Goal: Obtain resource: Download file/media

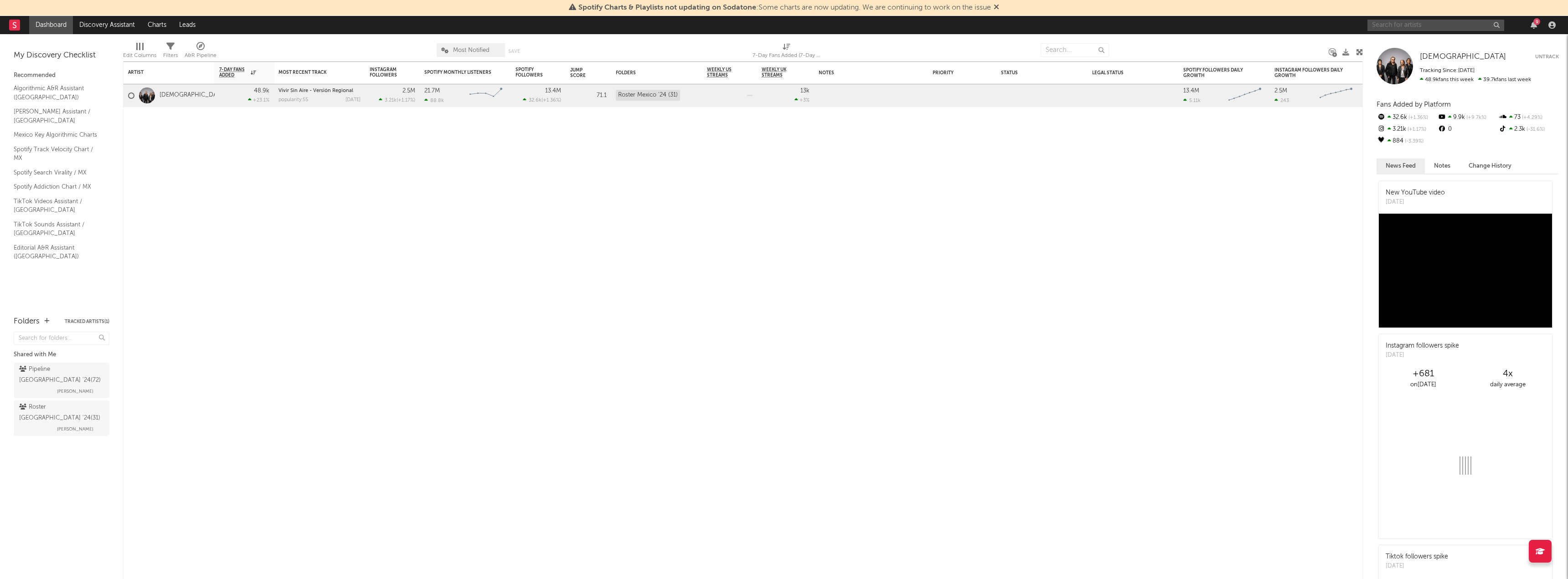
click at [1428, 22] on input "text" at bounding box center [1435, 25] width 137 height 12
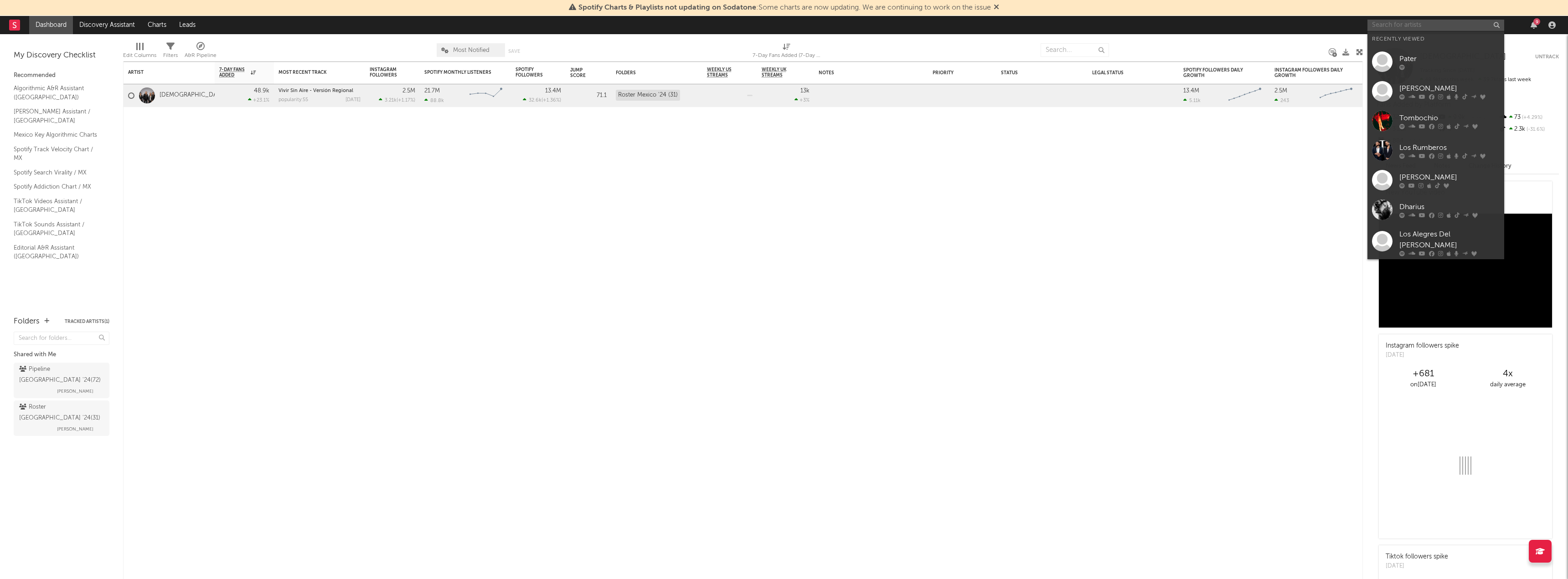
paste input "[URL][DOMAIN_NAME]"
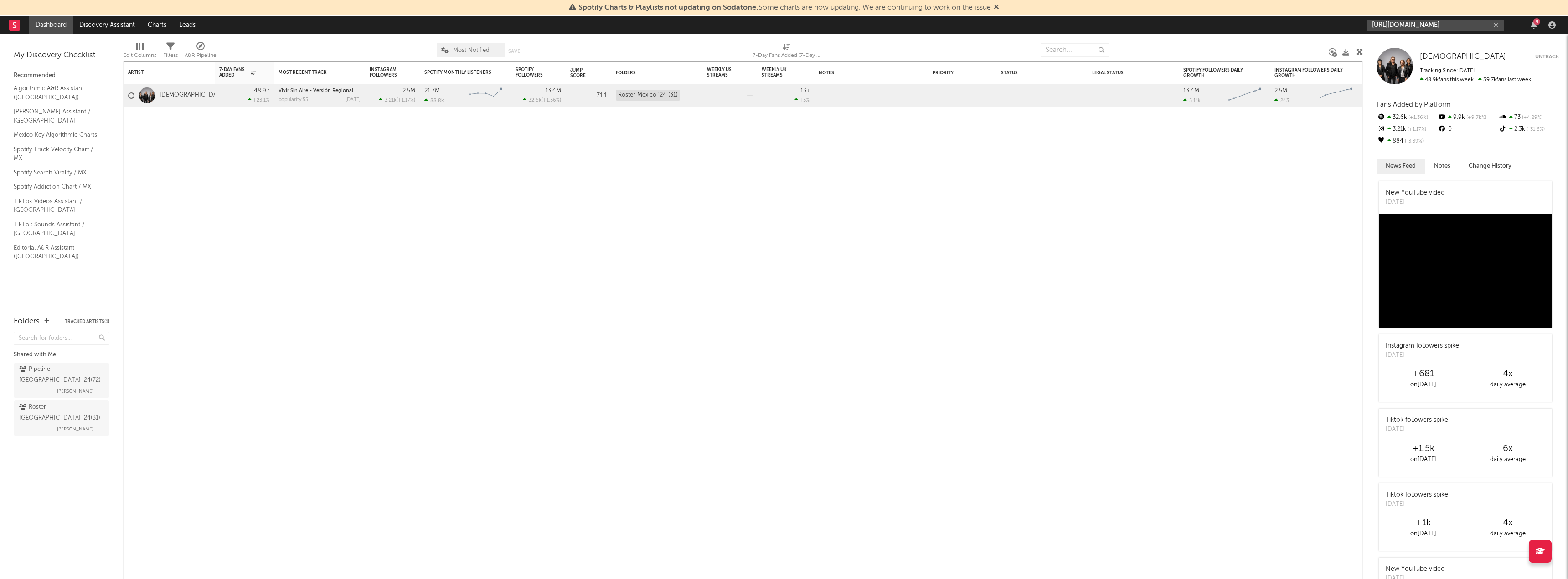
click at [1422, 23] on input "[URL][DOMAIN_NAME]" at bounding box center [1435, 25] width 137 height 12
type input "[URL][DOMAIN_NAME]"
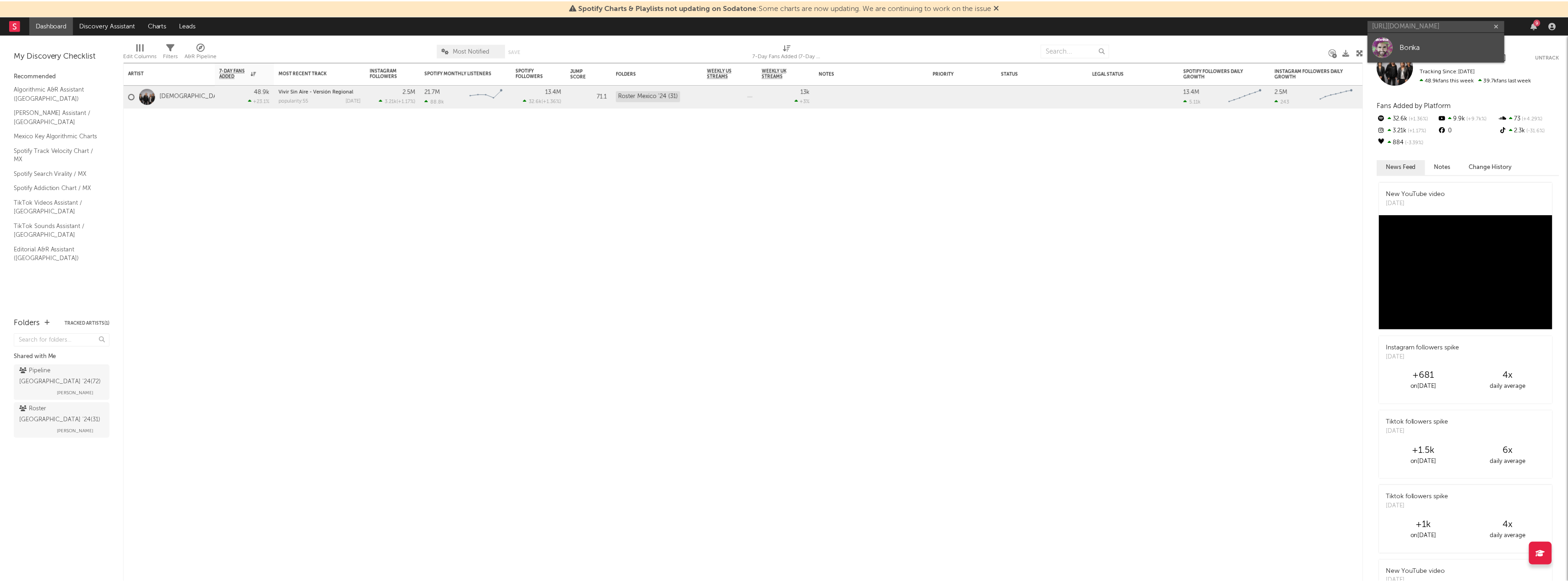
scroll to position [0, 0]
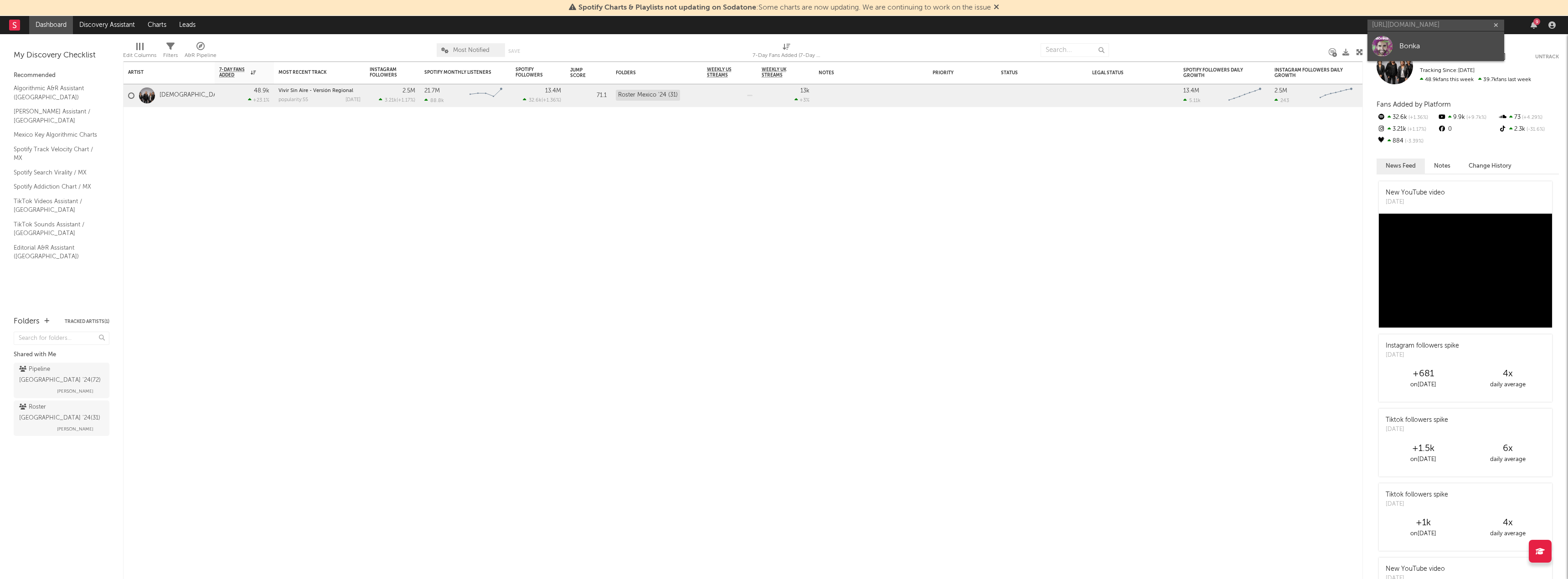
click at [1422, 39] on link "Bonka" at bounding box center [1435, 46] width 137 height 30
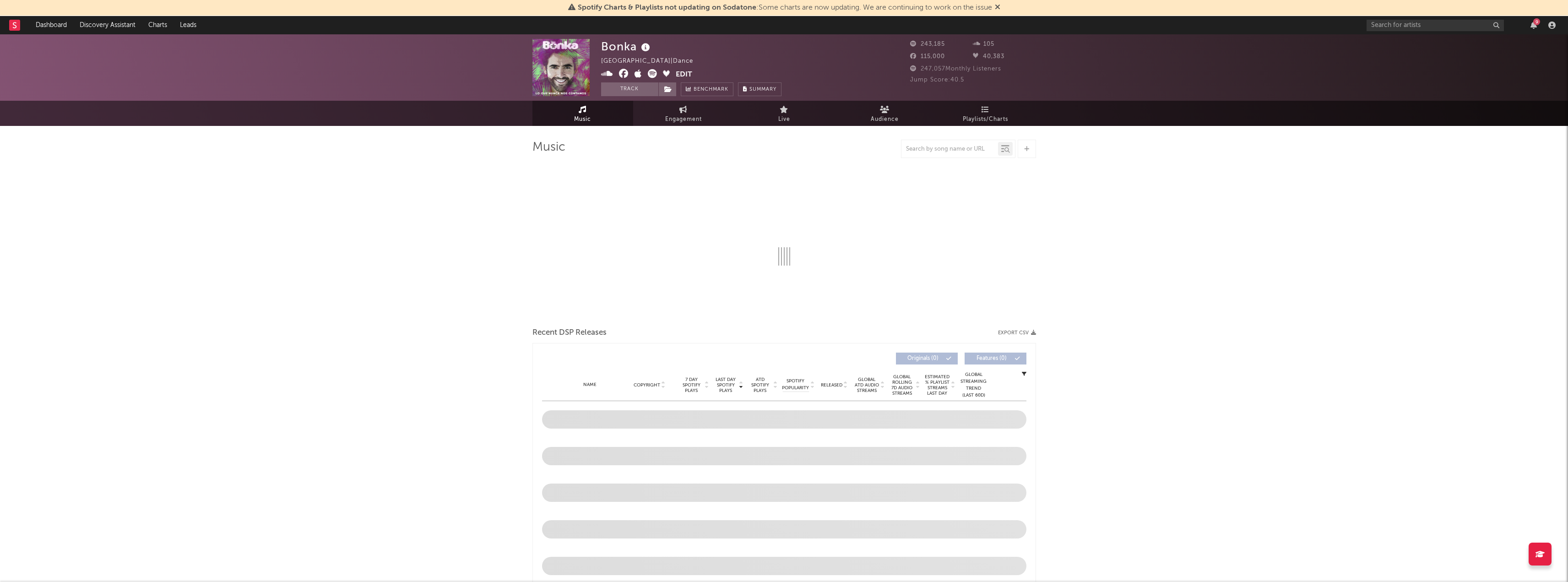
select select "6m"
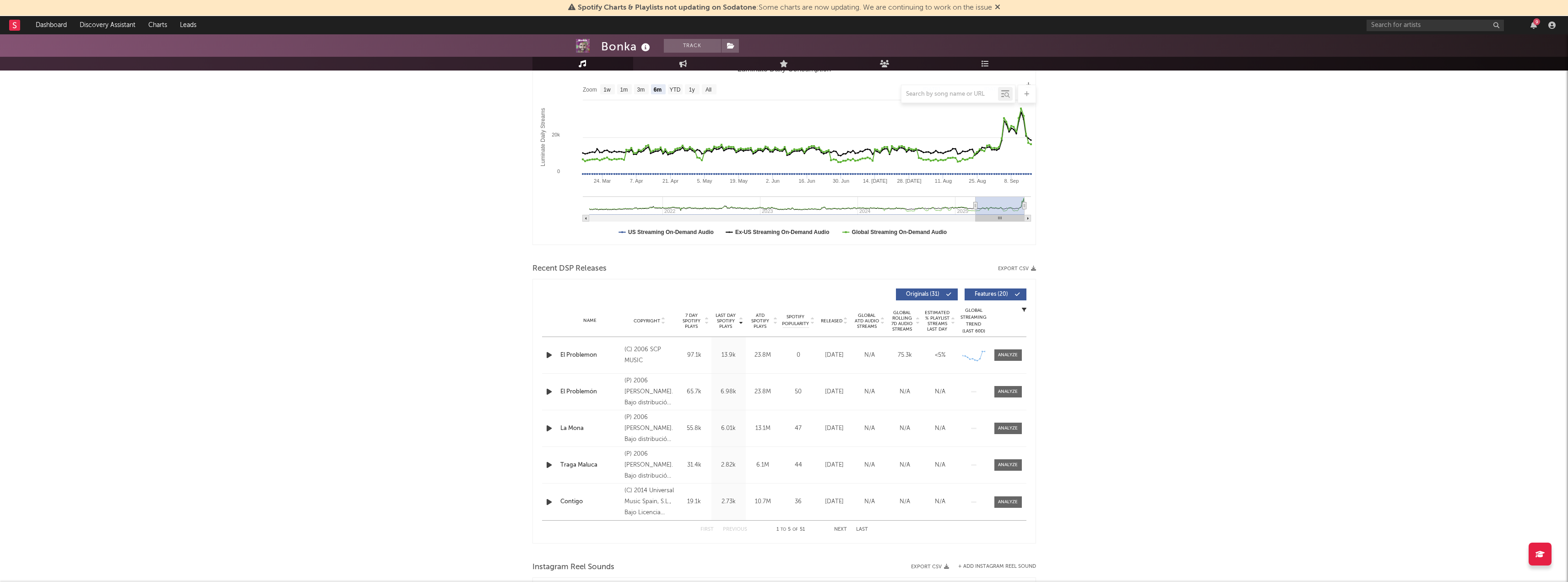
scroll to position [137, 0]
click at [1025, 267] on button "Export CSV" at bounding box center [1017, 268] width 38 height 5
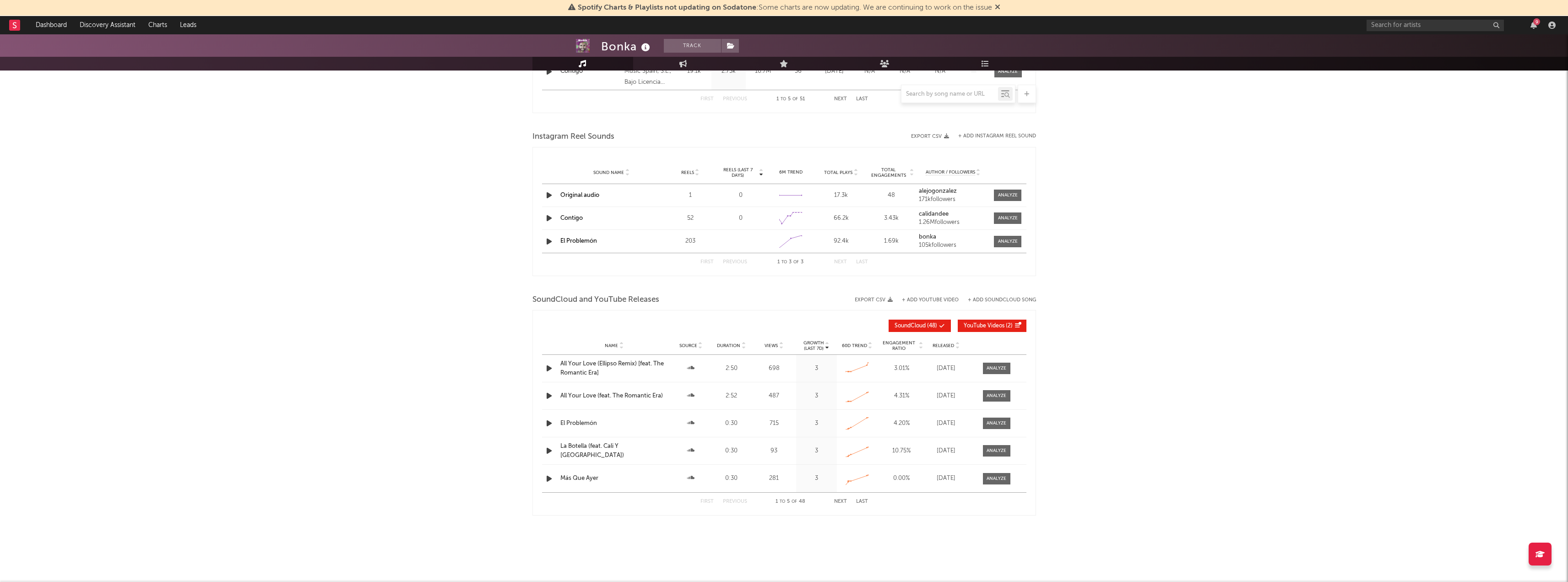
scroll to position [569, 0]
click at [882, 300] on button "Export CSV" at bounding box center [874, 298] width 38 height 5
click at [1418, 22] on input "text" at bounding box center [1435, 25] width 137 height 12
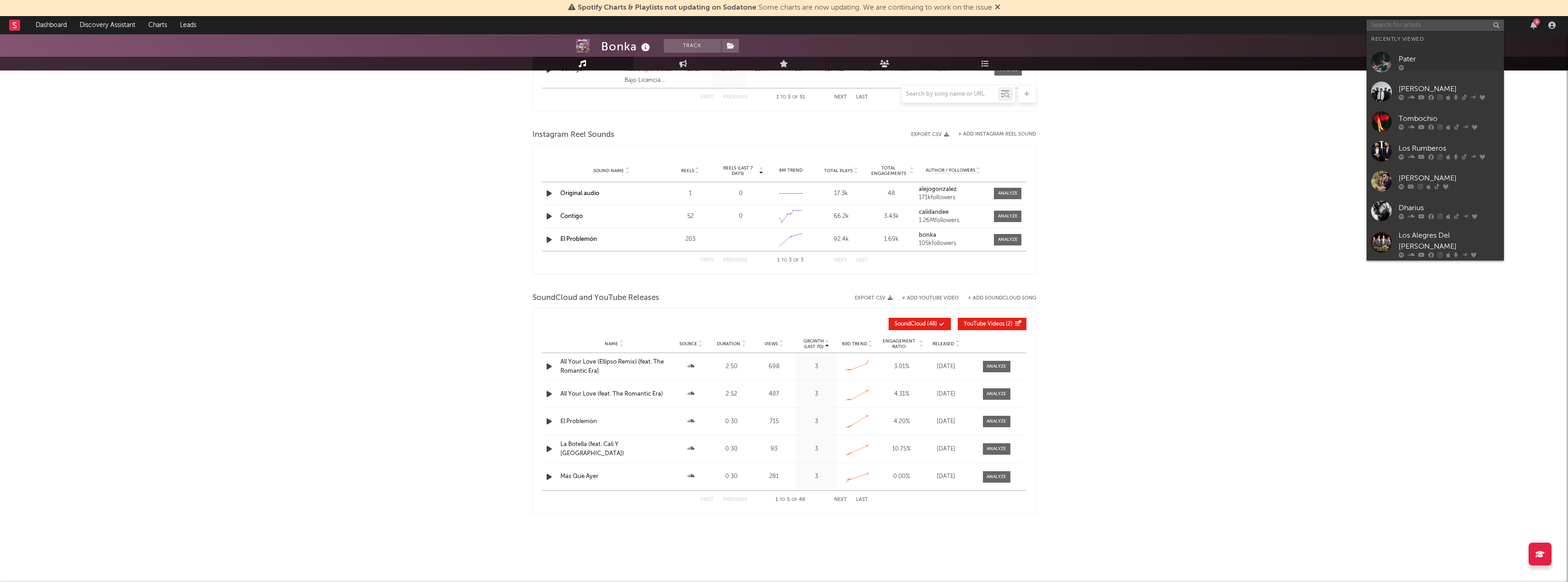
paste input "[URL][DOMAIN_NAME]"
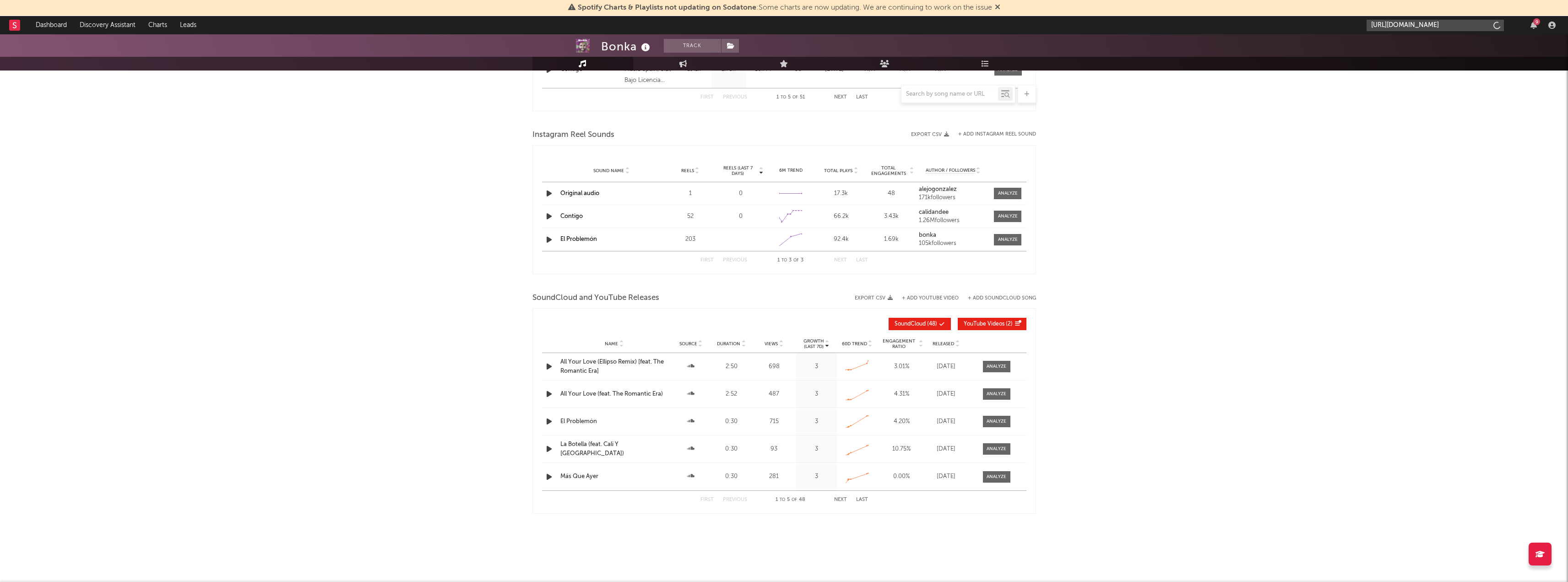
scroll to position [0, 80]
type input "[URL][DOMAIN_NAME]"
click at [1410, 47] on div "Bonka" at bounding box center [1449, 46] width 101 height 11
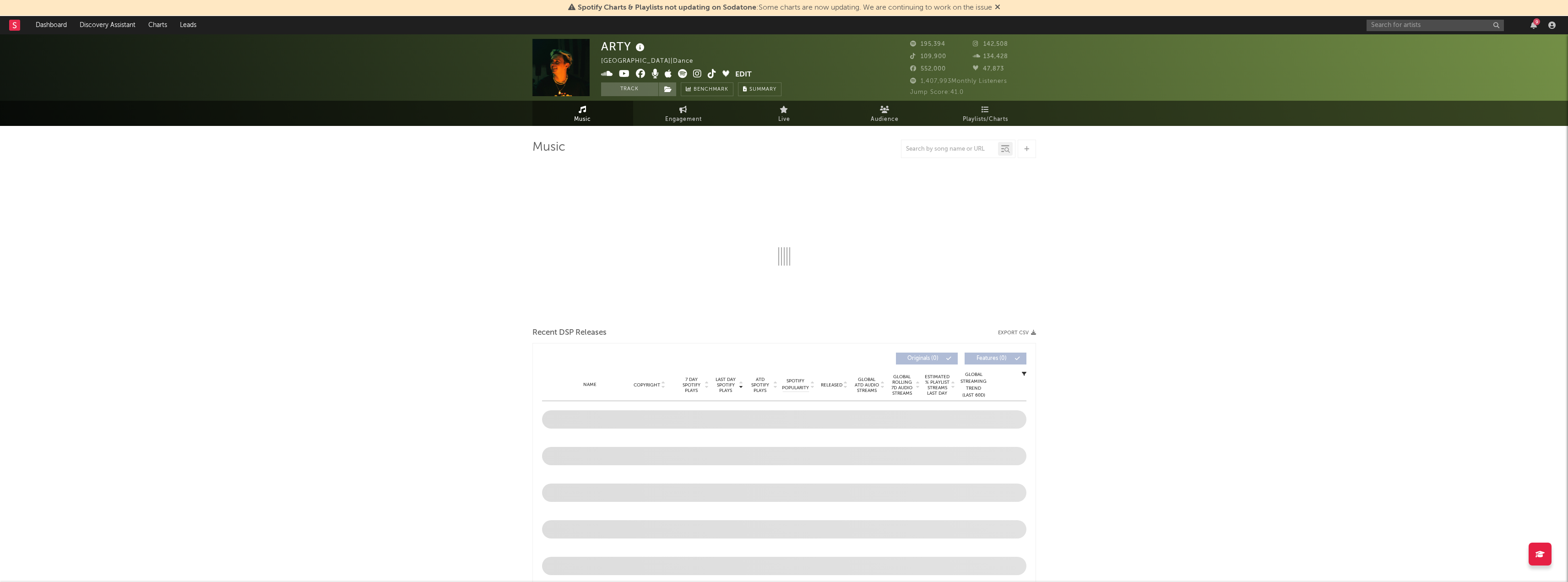
select select "6m"
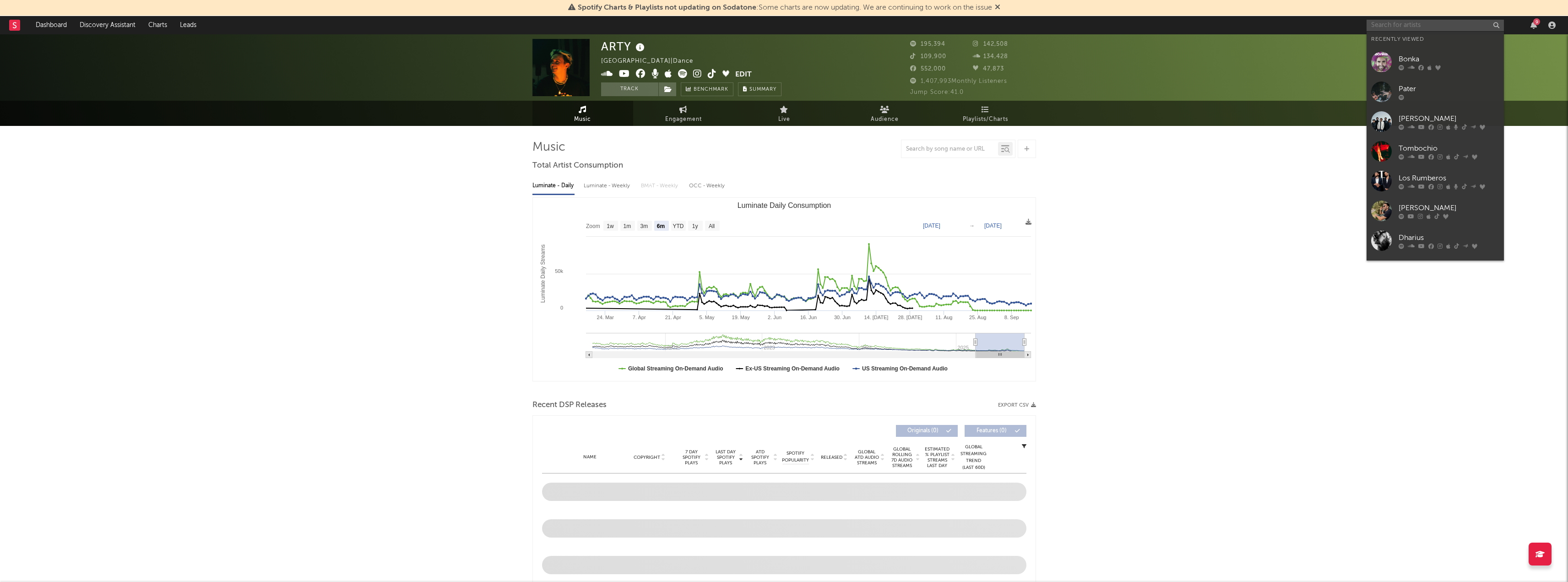
click at [1368, 23] on input "text" at bounding box center [1435, 25] width 137 height 12
paste input "[URL][DOMAIN_NAME]"
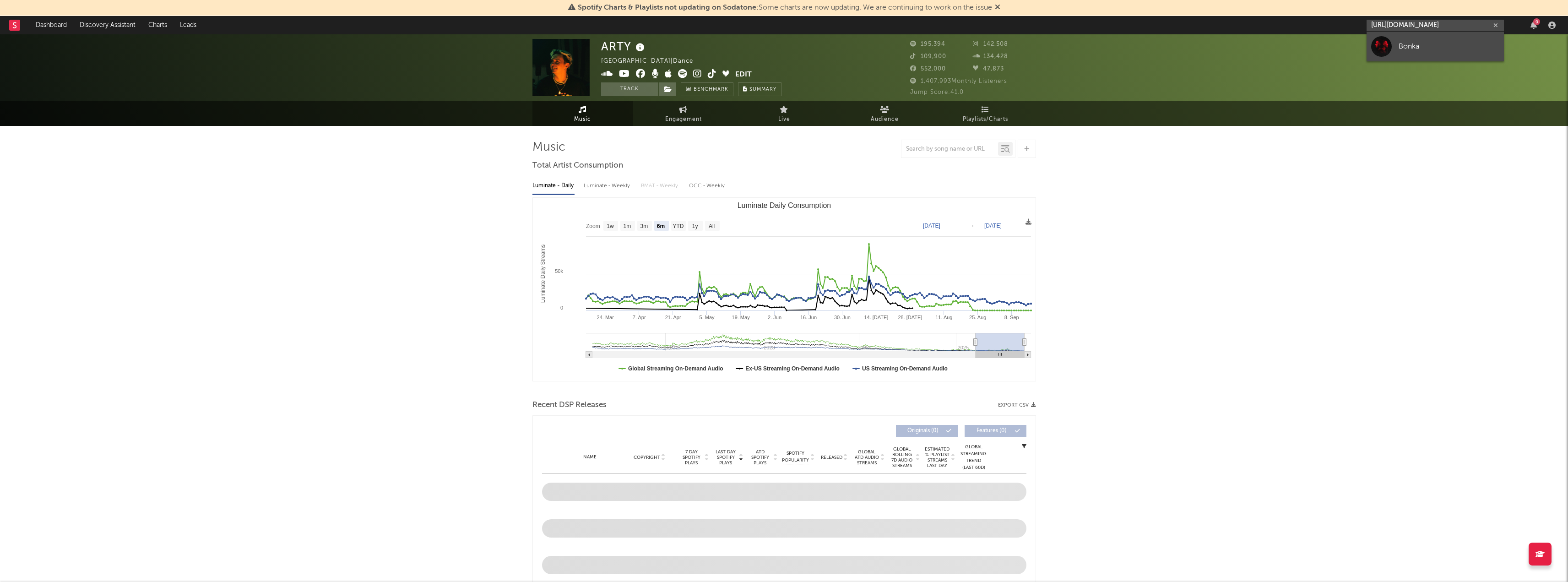
type input "[URL][DOMAIN_NAME]"
click at [1416, 47] on div "Bonka" at bounding box center [1449, 46] width 101 height 11
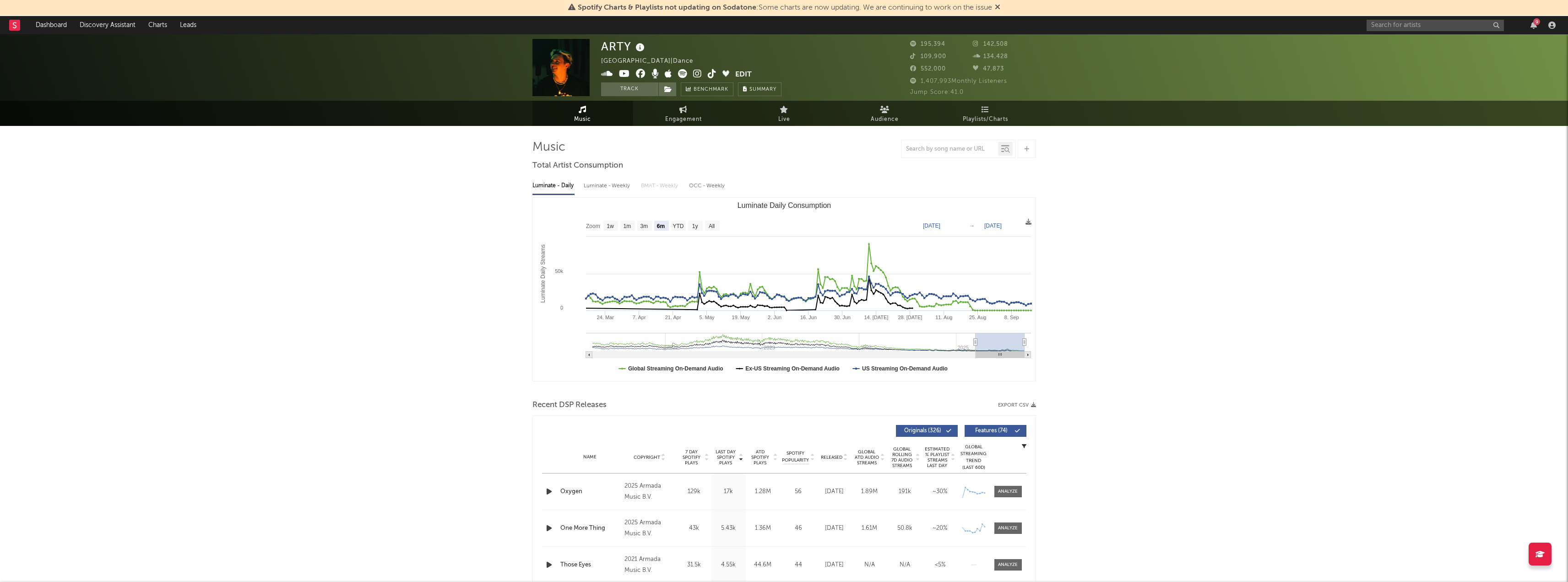
click at [575, 122] on span "Music" at bounding box center [583, 120] width 17 height 11
click at [714, 225] on text "All" at bounding box center [711, 226] width 6 height 7
select select "All"
type input "[DATE]"
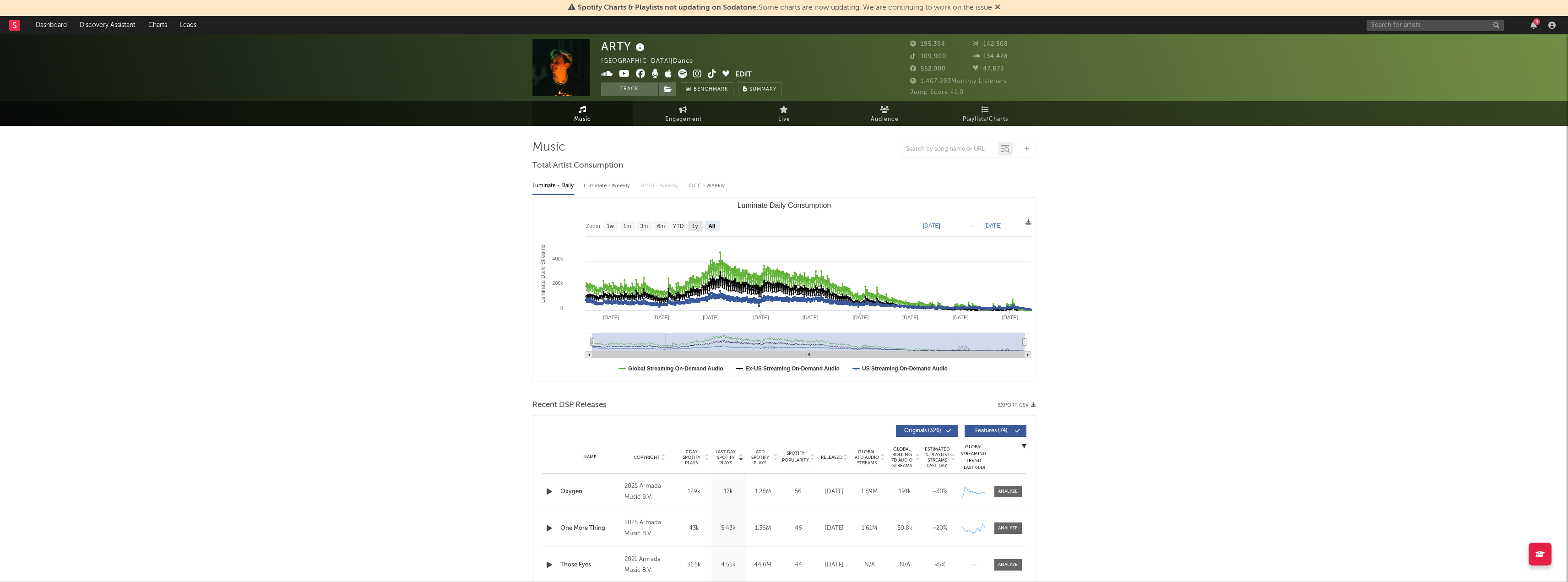
click at [692, 225] on rect "Luminate Daily Consumption" at bounding box center [696, 225] width 14 height 10
select select "1y"
type input "[DATE]"
